Goal: Information Seeking & Learning: Learn about a topic

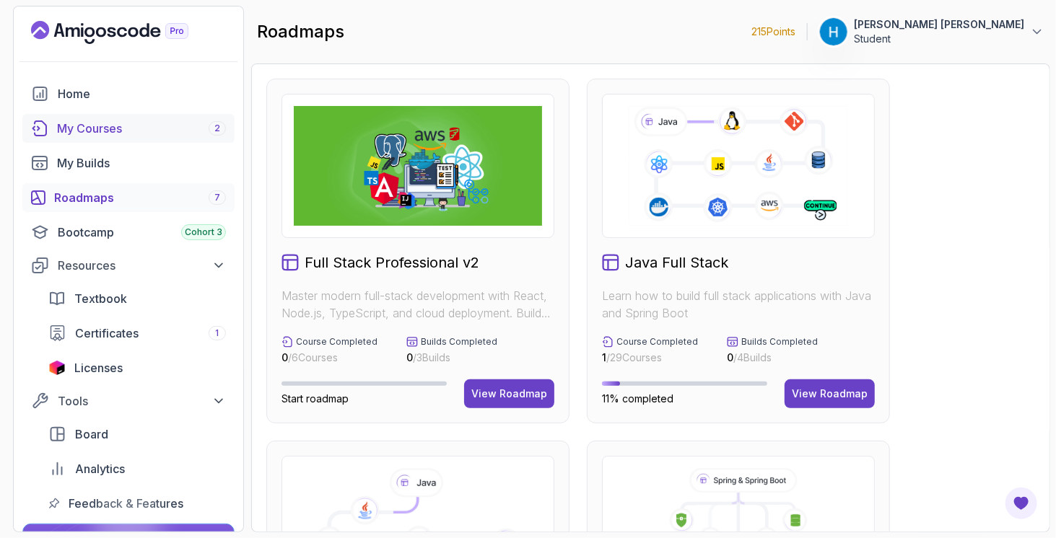
click at [76, 121] on div "My Courses 2" at bounding box center [141, 128] width 169 height 17
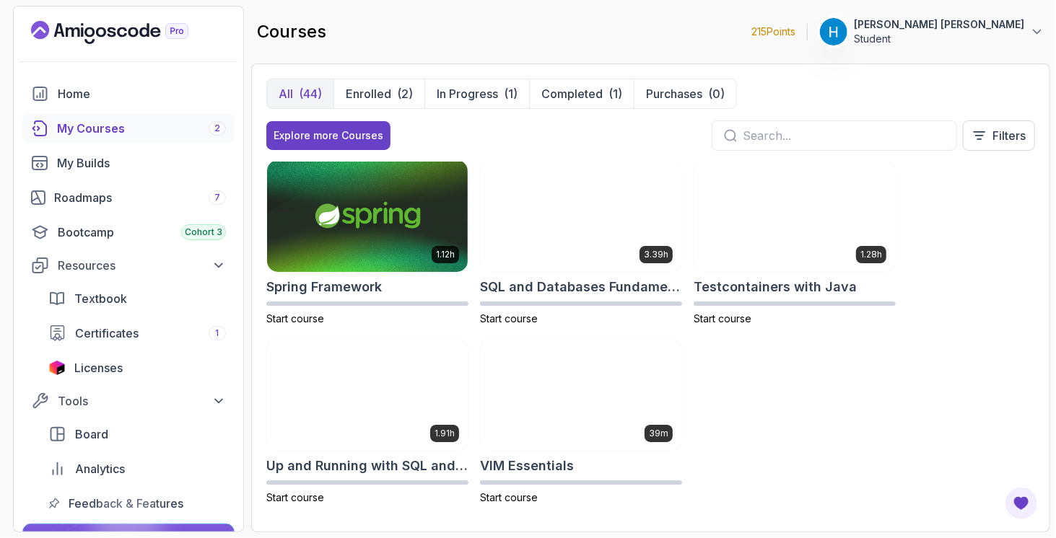
scroll to position [2328, 0]
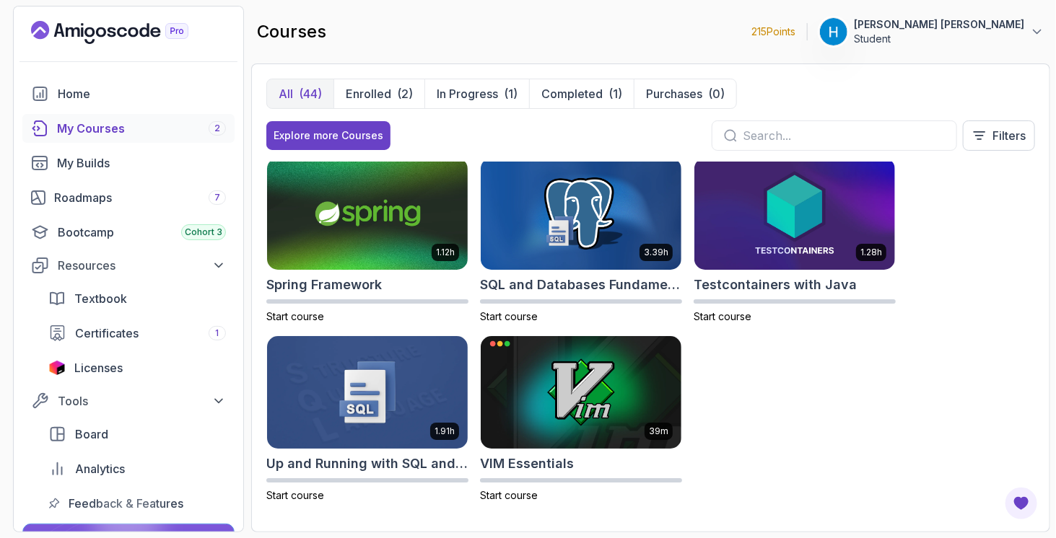
click at [709, 382] on div "8.31h Advanced Databases Start course 5.18h Advanced Spring Boot Start course 2…" at bounding box center [650, 339] width 769 height 355
click at [115, 200] on div "Roadmaps 7" at bounding box center [140, 197] width 172 height 17
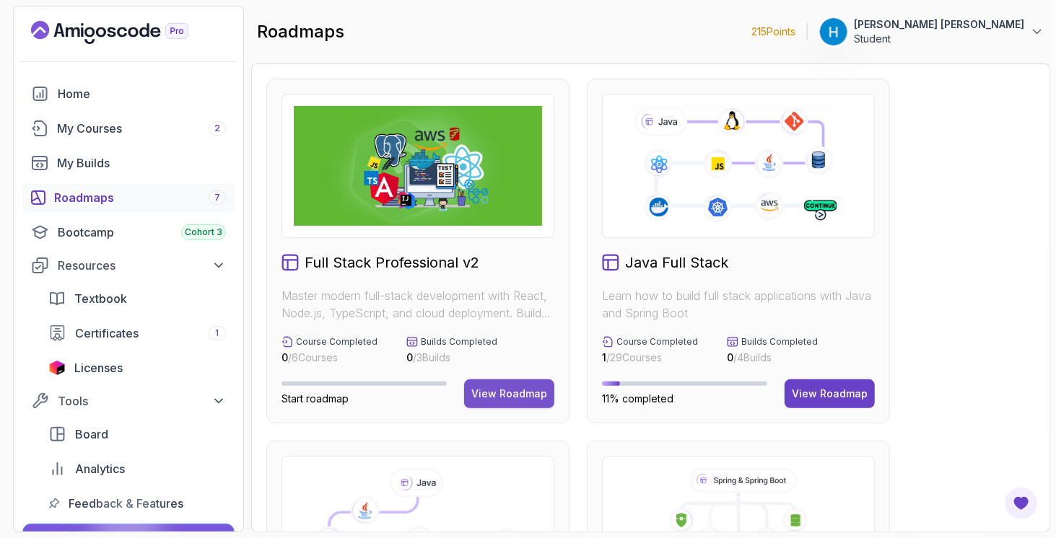
click at [490, 398] on div "View Roadmap" at bounding box center [509, 394] width 76 height 14
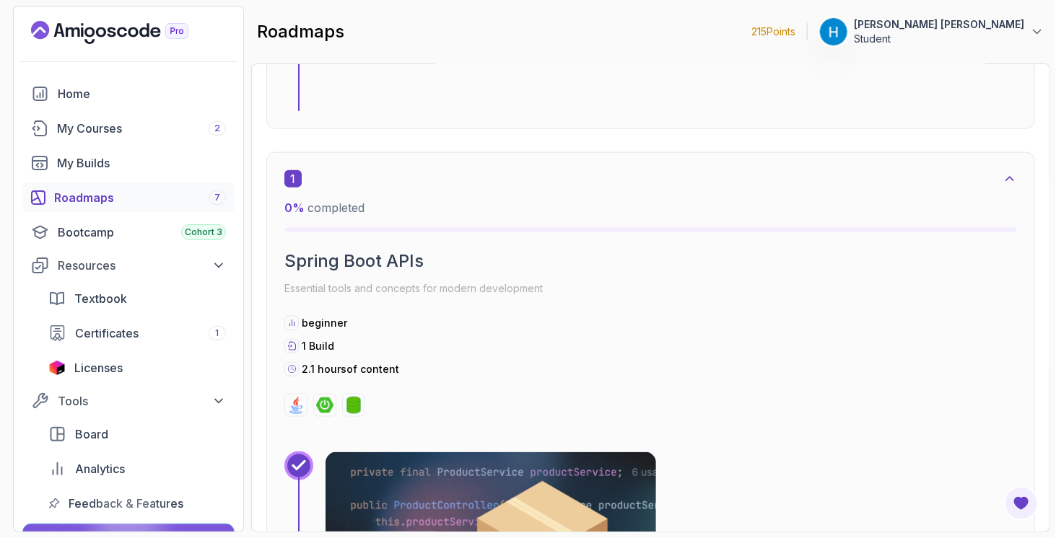
scroll to position [866, 0]
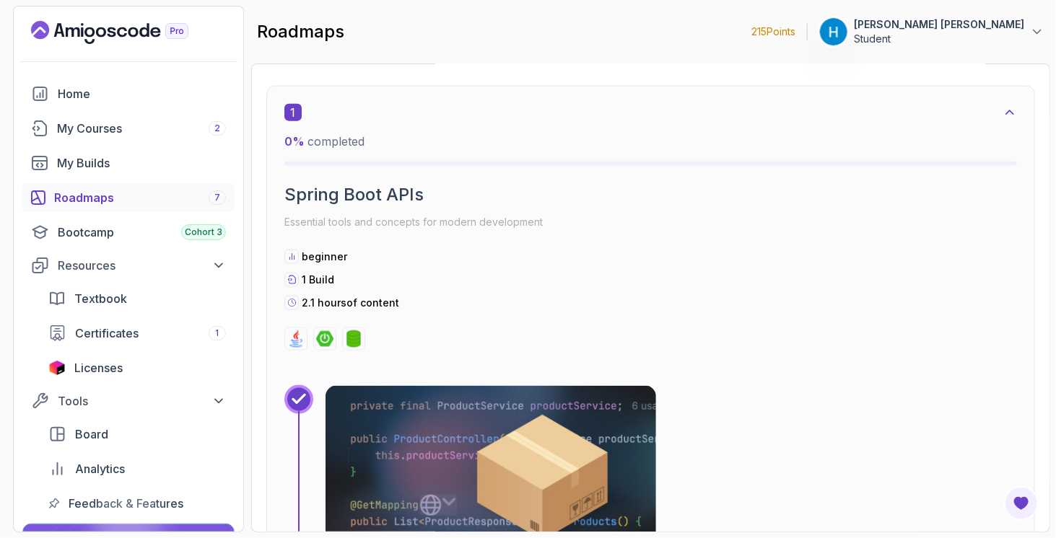
click at [334, 219] on p "Essential tools and concepts for modern development" at bounding box center [650, 222] width 733 height 20
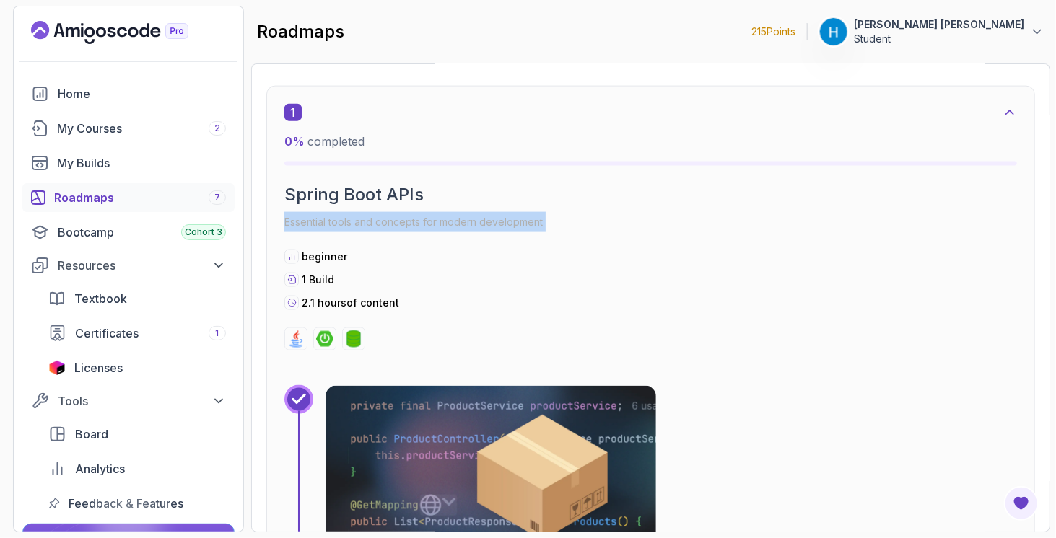
click at [334, 219] on p "Essential tools and concepts for modern development" at bounding box center [650, 222] width 733 height 20
click at [345, 220] on p "Essential tools and concepts for modern development" at bounding box center [650, 222] width 733 height 20
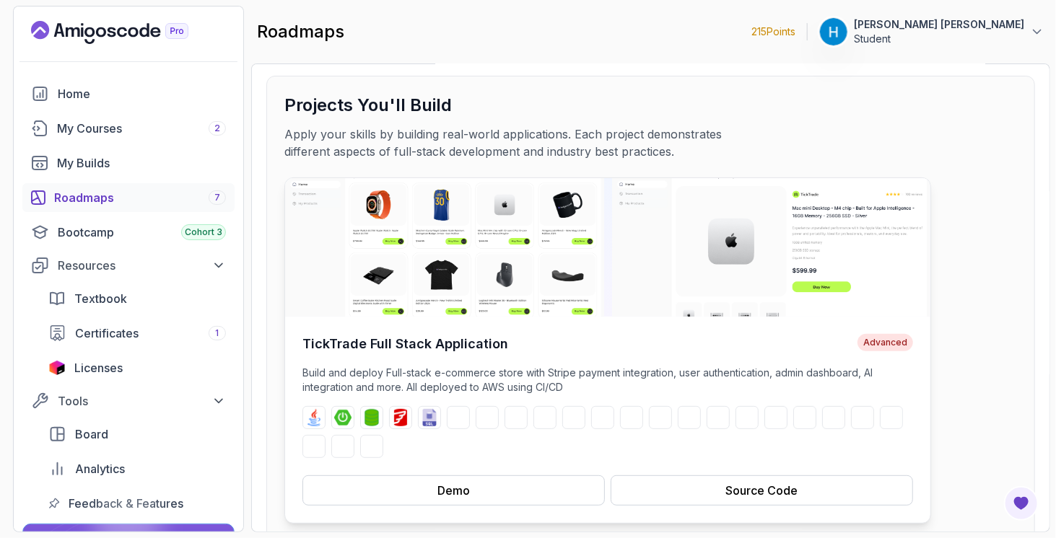
scroll to position [0, 0]
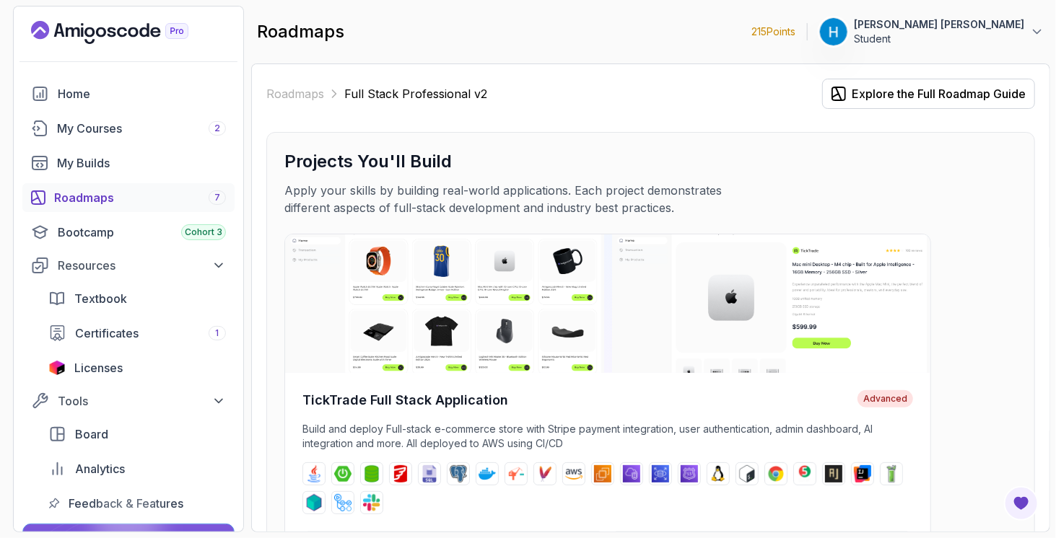
click at [107, 202] on div "Roadmaps 7" at bounding box center [140, 197] width 172 height 17
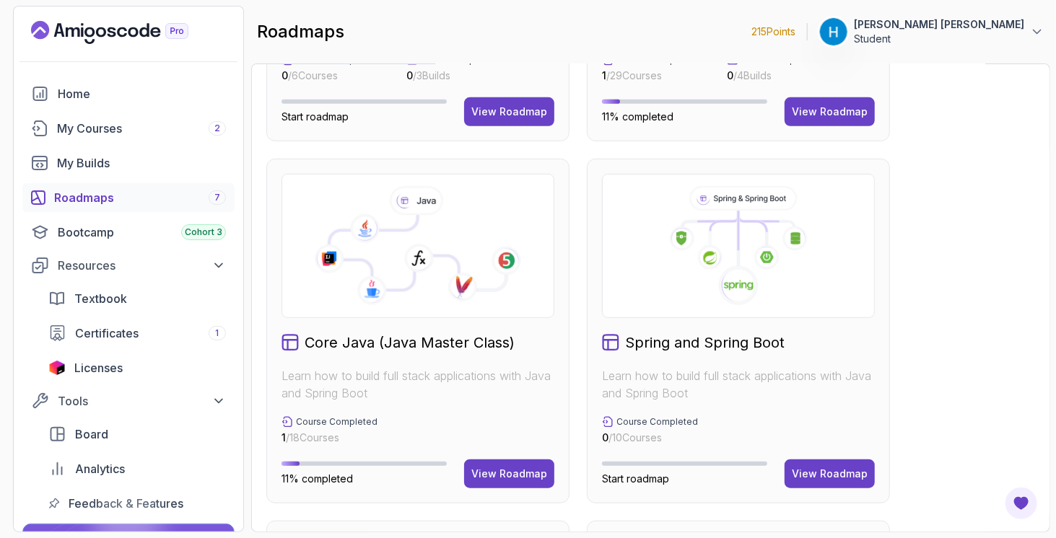
scroll to position [289, 0]
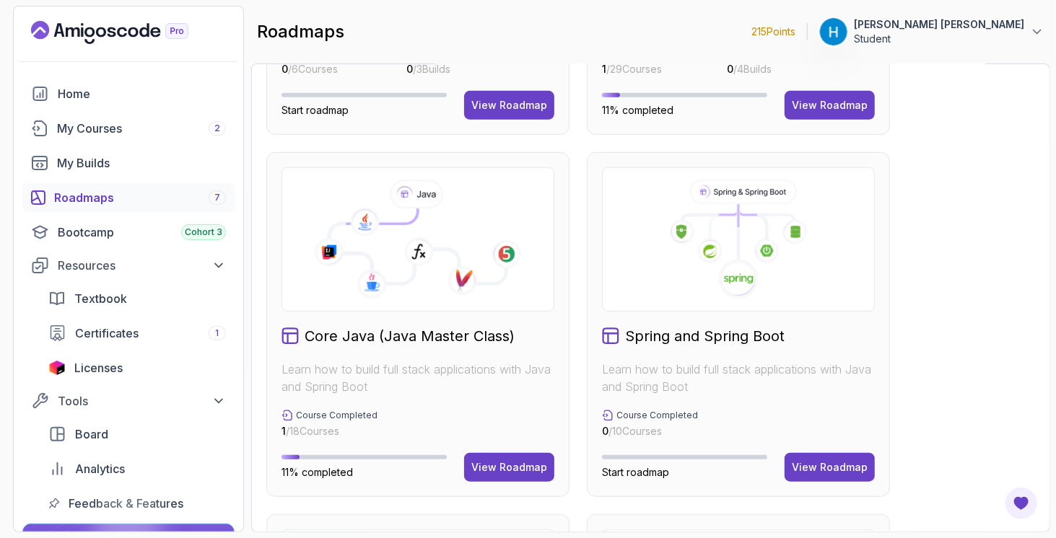
click at [399, 367] on p "Learn how to build full stack applications with Java and Spring Boot" at bounding box center [418, 378] width 273 height 35
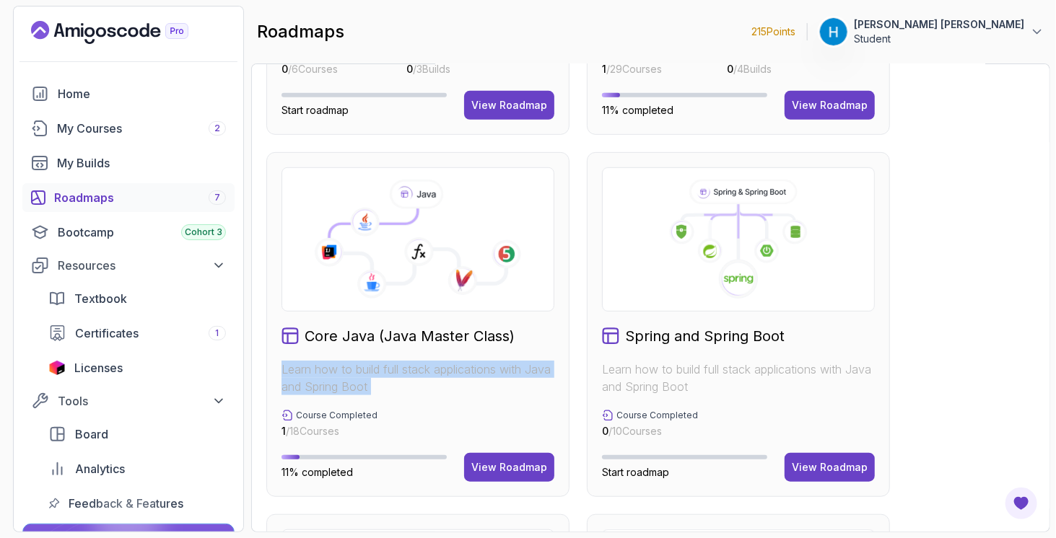
click at [399, 367] on p "Learn how to build full stack applications with Java and Spring Boot" at bounding box center [418, 378] width 273 height 35
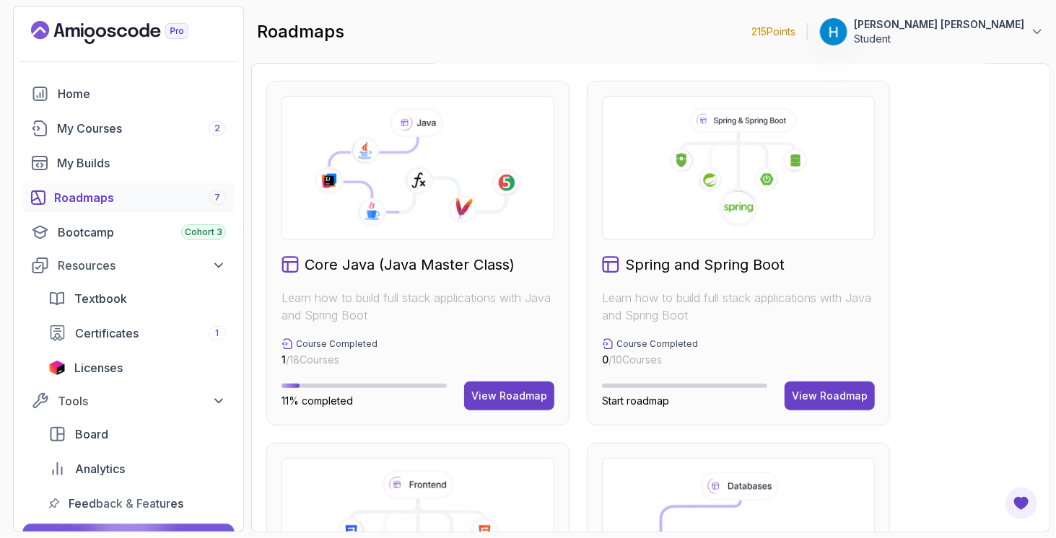
scroll to position [361, 0]
click at [499, 398] on div "View Roadmap" at bounding box center [509, 395] width 76 height 14
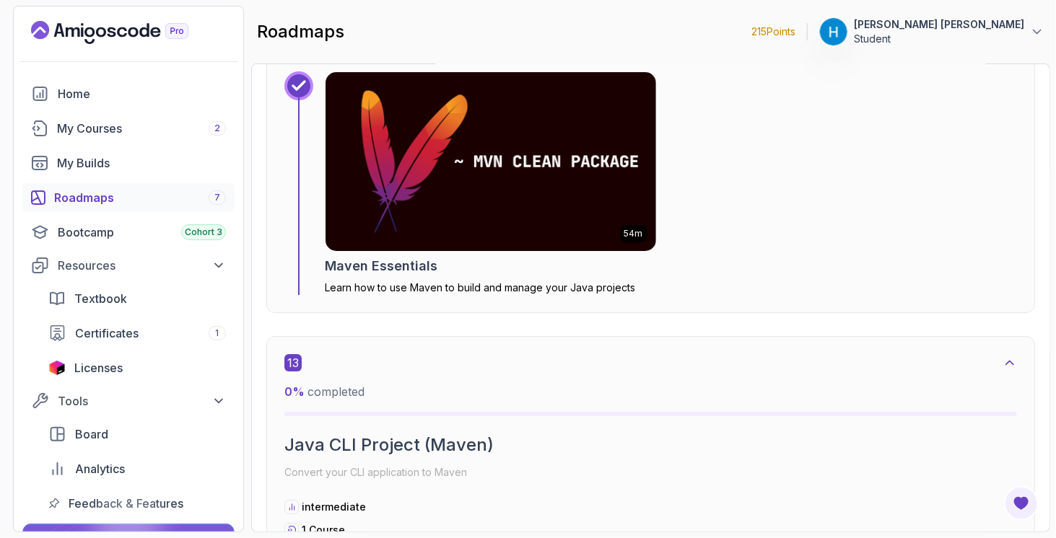
scroll to position [7233, 0]
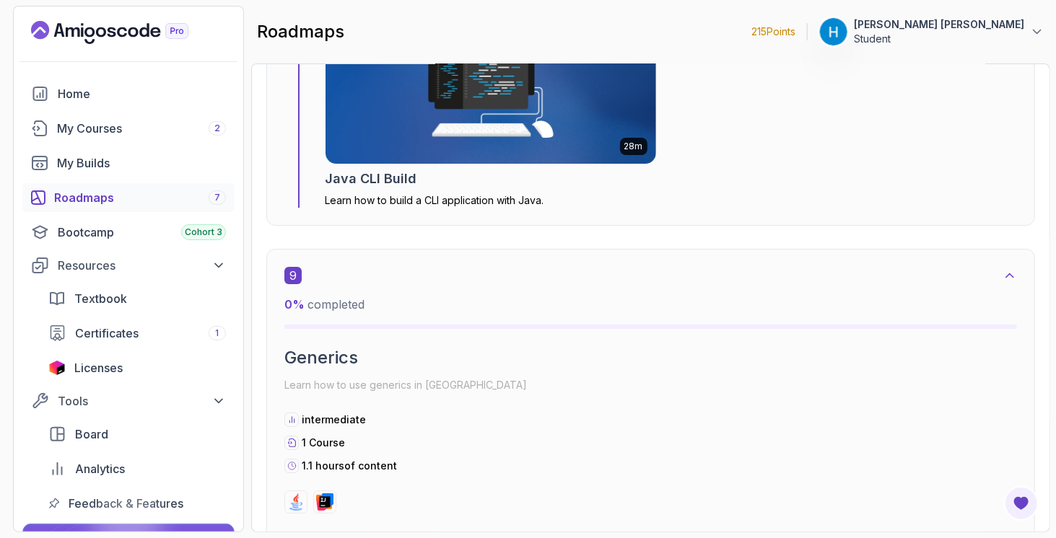
scroll to position [4923, 0]
